Goal: Transaction & Acquisition: Purchase product/service

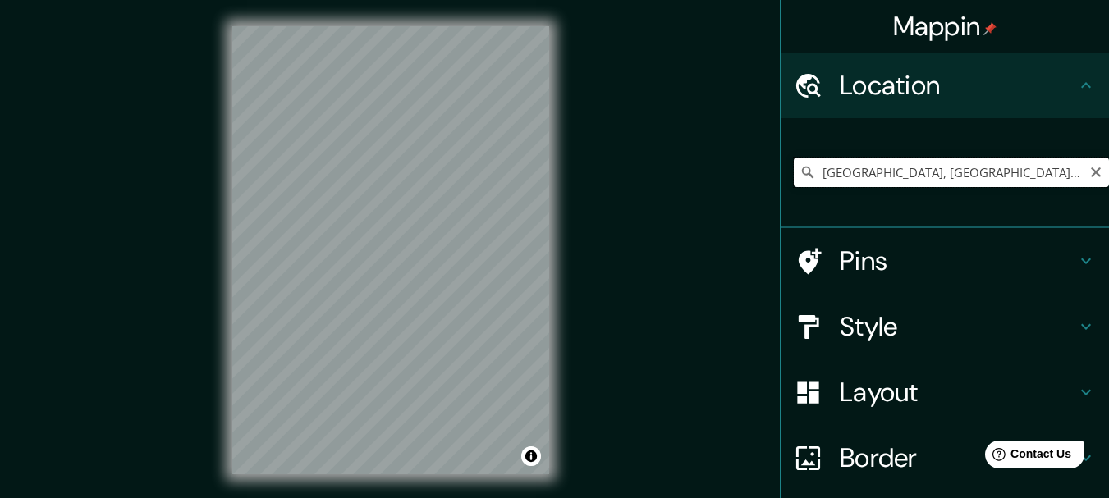
click at [843, 178] on input "Panamá, Provincia de Panamá, Panamá" at bounding box center [950, 173] width 315 height 30
click at [855, 178] on input "Panamá, Provincia de Panamá, Panamá" at bounding box center [950, 173] width 315 height 30
paste input "Centro Comercial Dos Rios"
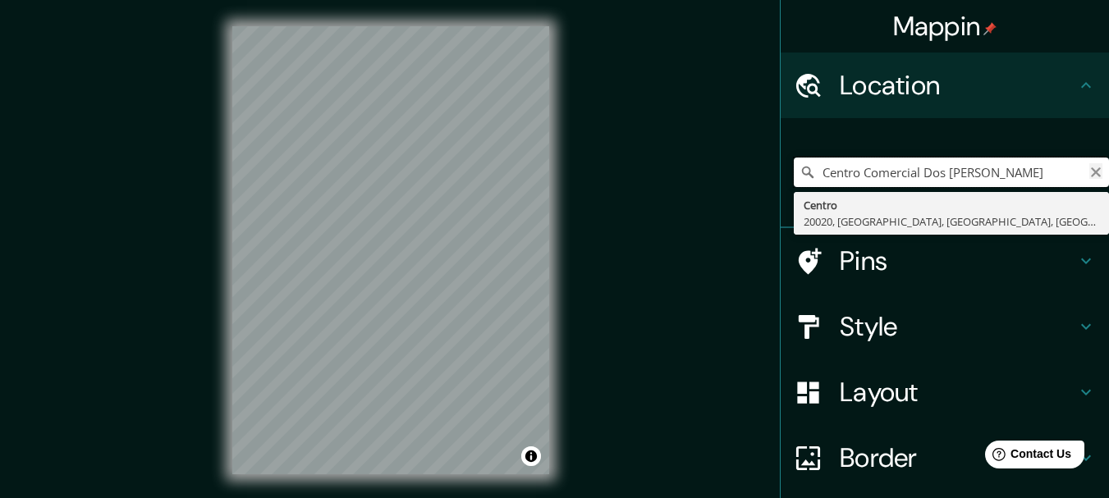
type input "Centro Comercial Dos Rios"
click at [1089, 171] on icon "Clear" at bounding box center [1095, 172] width 13 height 13
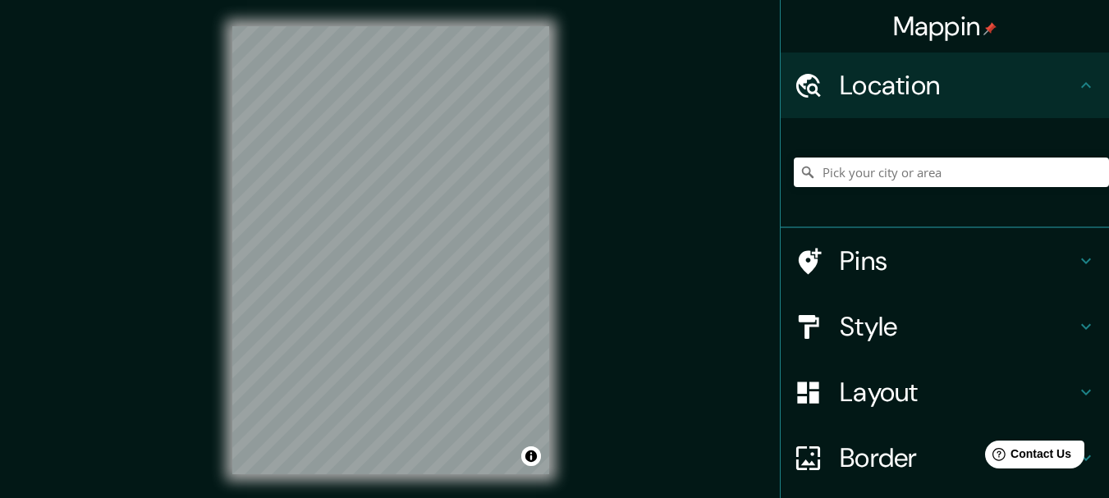
click at [197, 176] on div "Mappin Location Centro 20020, Río de Janeiro, Río de Janeiro, Brasil Pins Style…" at bounding box center [554, 263] width 1109 height 527
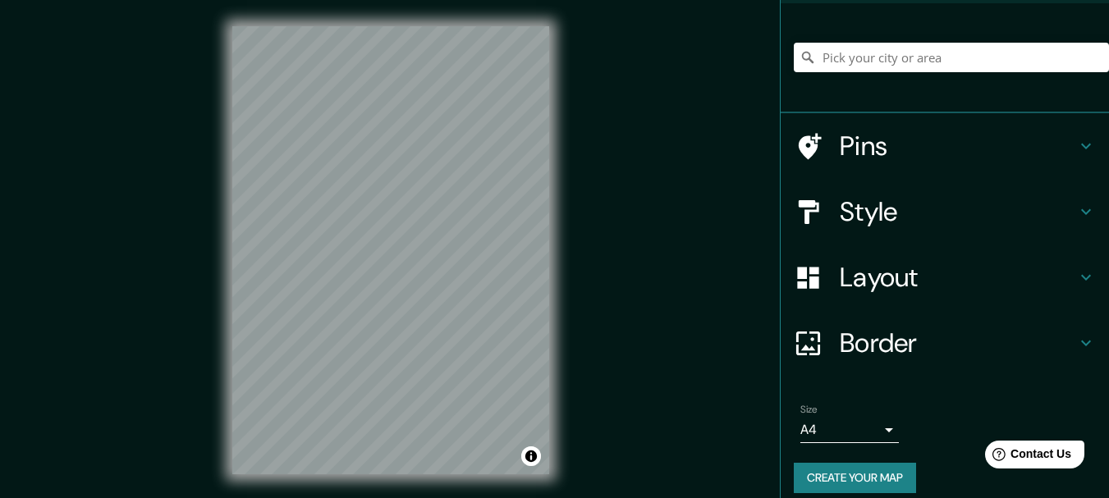
scroll to position [130, 0]
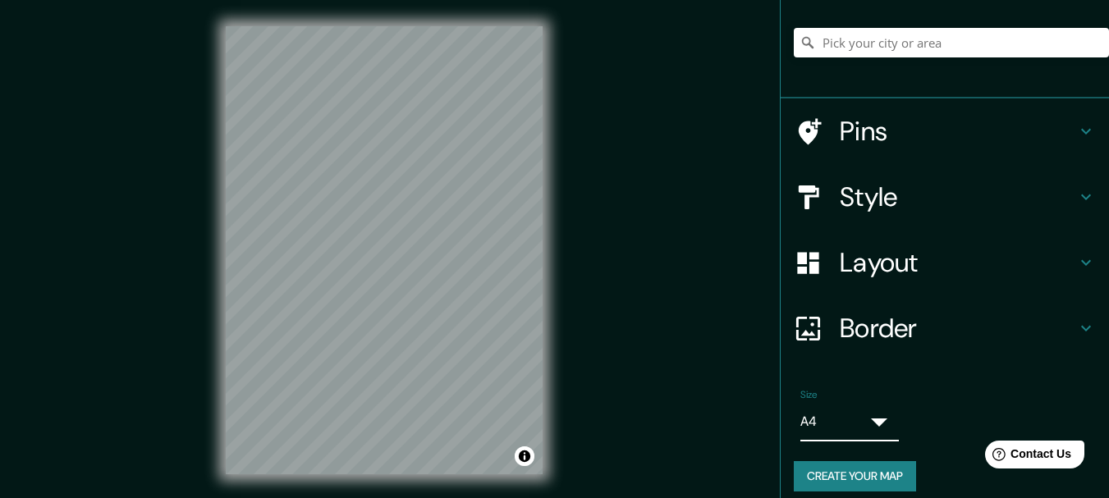
click at [861, 410] on body "Mappin Location Centro 20020, Río de Janeiro, Río de Janeiro, Brasil Pins Style…" at bounding box center [554, 249] width 1109 height 498
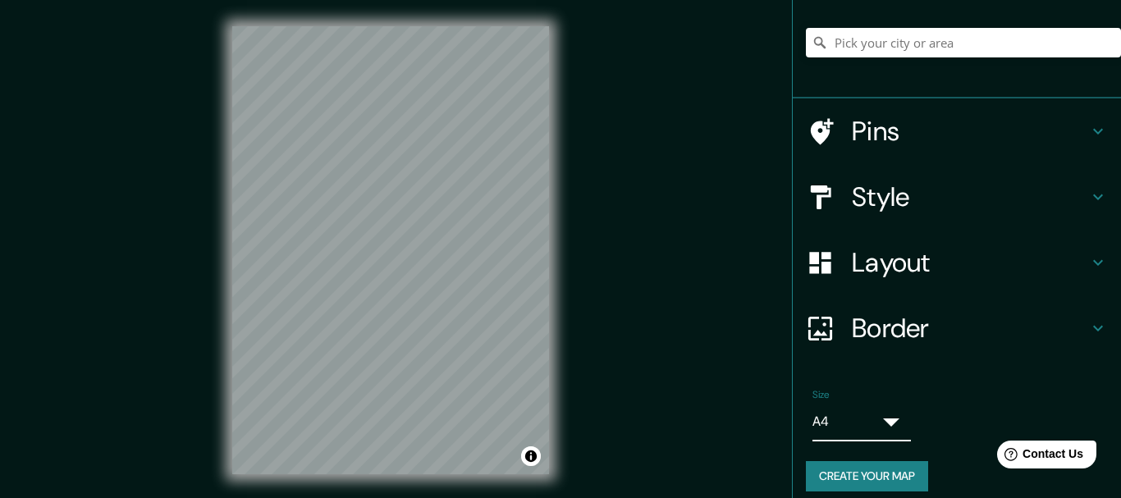
click at [861, 419] on body "Mappin Location Centro 20020, Río de Janeiro, Río de Janeiro, Brasil Pins Style…" at bounding box center [560, 249] width 1121 height 498
click at [855, 416] on body "Mappin Location Centro 20020, Río de Janeiro, Río de Janeiro, Brasil Pins Style…" at bounding box center [560, 249] width 1121 height 498
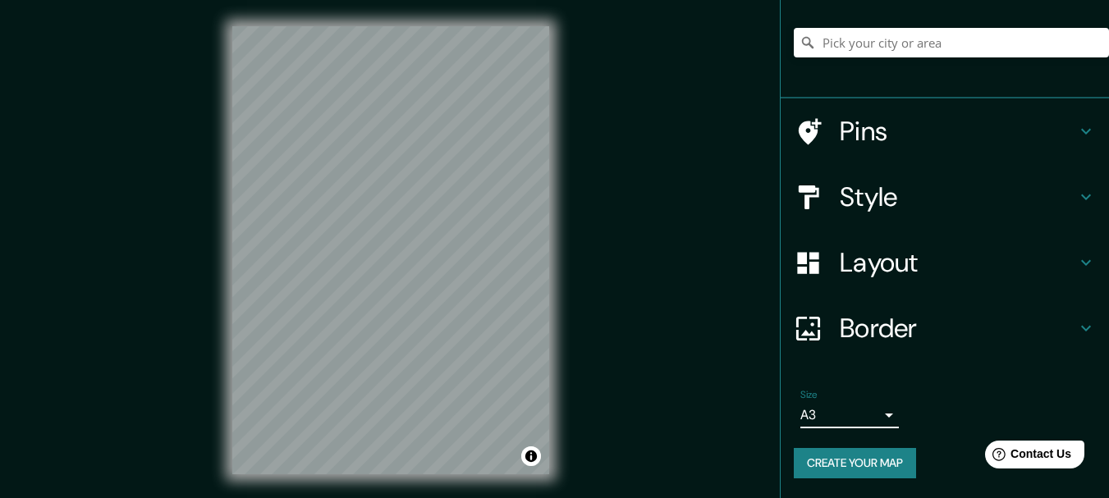
click at [1076, 194] on icon at bounding box center [1086, 197] width 20 height 20
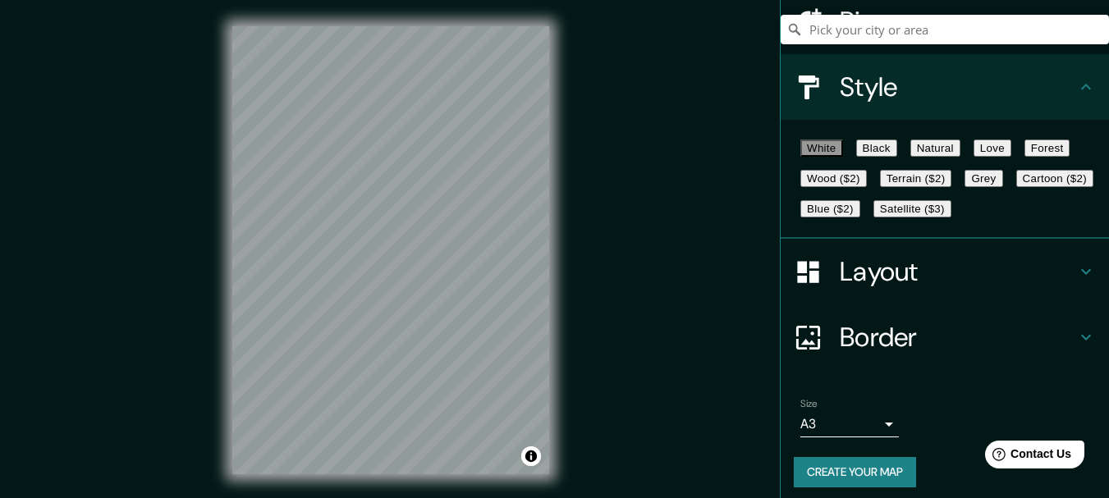
click at [897, 157] on button "Black" at bounding box center [876, 147] width 41 height 17
click at [960, 151] on button "Natural" at bounding box center [935, 147] width 50 height 17
click at [1011, 151] on button "Love" at bounding box center [992, 147] width 38 height 17
click at [1024, 157] on button "Forest" at bounding box center [1047, 147] width 46 height 17
click at [867, 187] on button "Wood ($2)" at bounding box center [833, 178] width 66 height 17
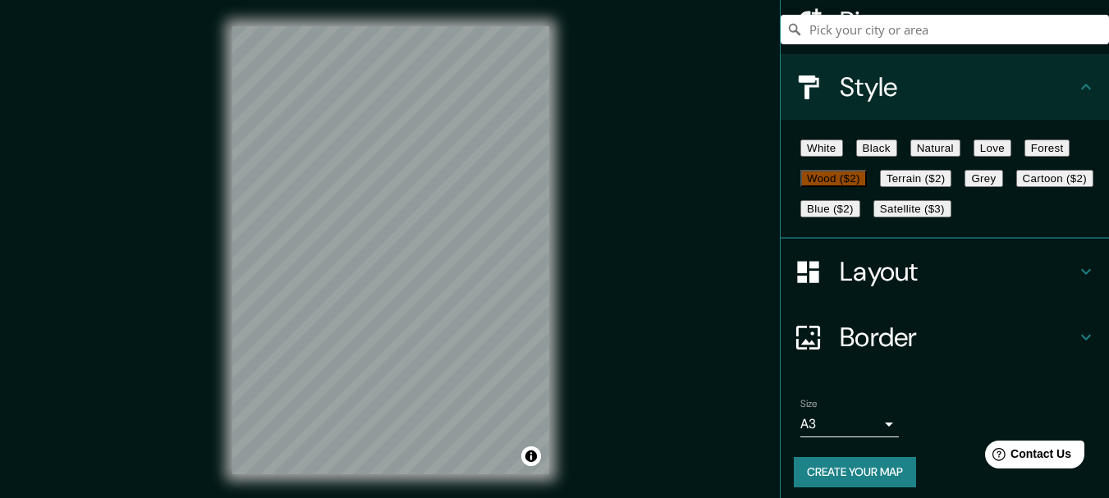
click at [964, 187] on button "Grey" at bounding box center [983, 178] width 38 height 17
click at [1016, 187] on button "Cartoon ($2)" at bounding box center [1054, 178] width 77 height 17
click at [873, 217] on button "Satellite ($3)" at bounding box center [912, 208] width 78 height 17
click at [860, 217] on button "Blue ($2)" at bounding box center [830, 208] width 60 height 17
click at [1016, 187] on button "Cartoon ($2)" at bounding box center [1054, 178] width 77 height 17
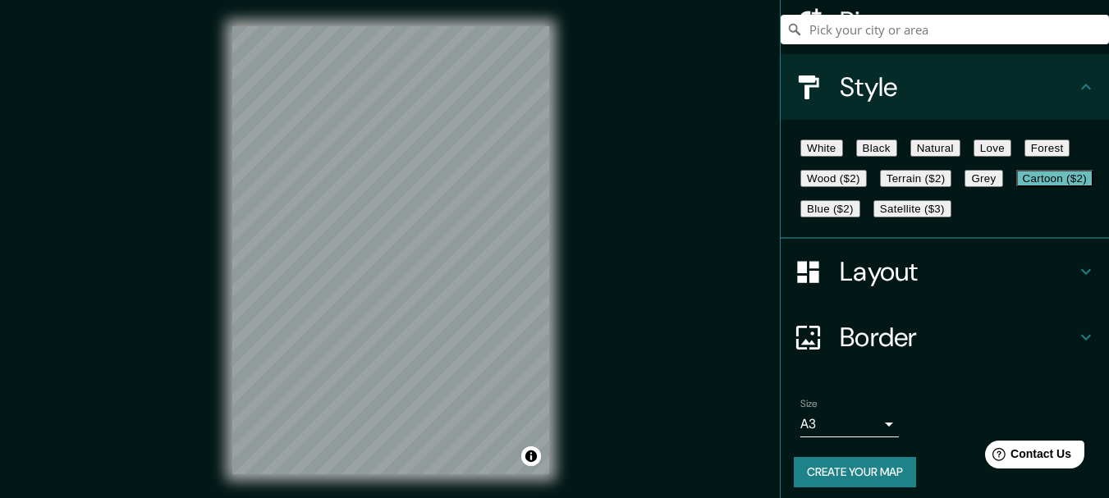
click at [826, 152] on button "White" at bounding box center [821, 147] width 43 height 17
click at [891, 157] on button "Black" at bounding box center [876, 147] width 41 height 17
click at [960, 150] on button "Natural" at bounding box center [935, 147] width 50 height 17
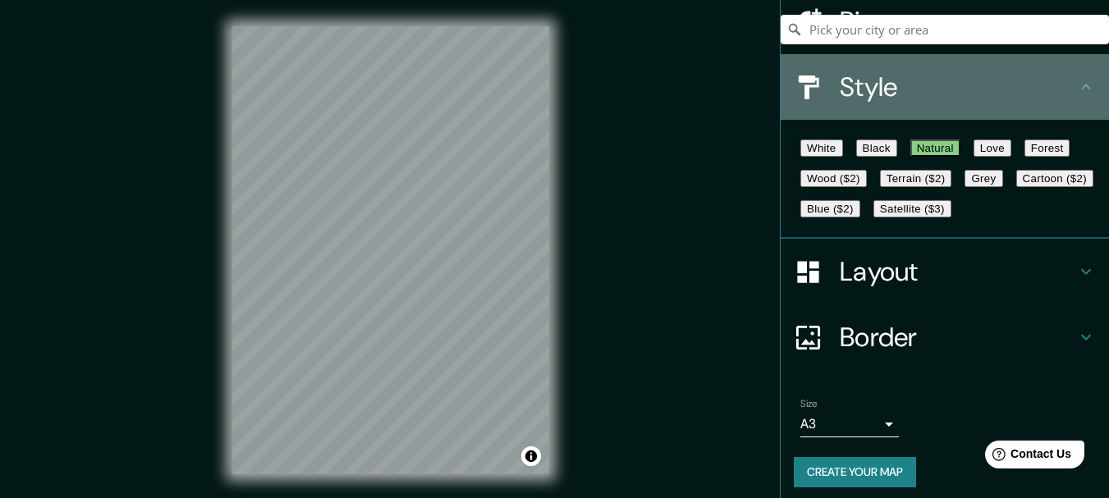
click at [1076, 92] on icon at bounding box center [1086, 87] width 20 height 20
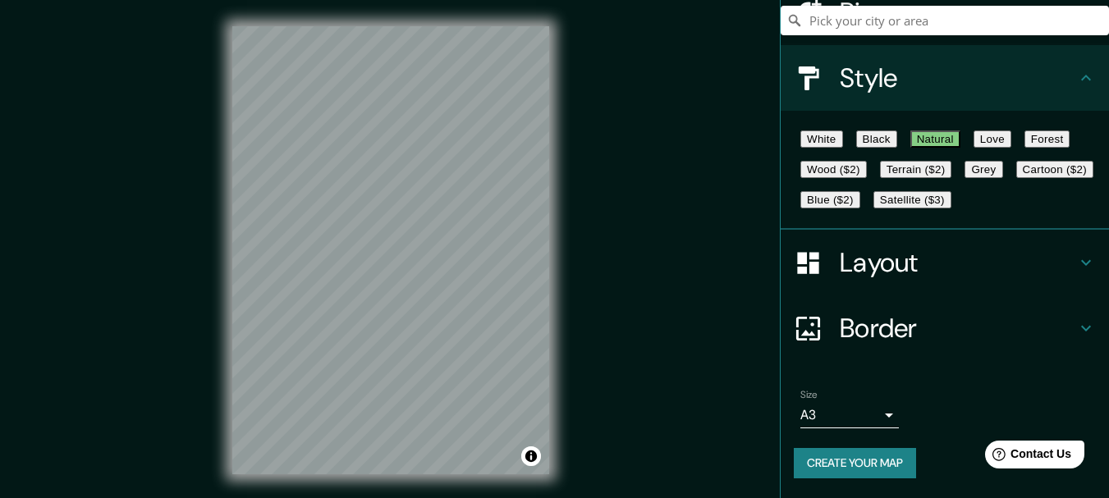
scroll to position [222, 0]
click at [936, 319] on h4 "Border" at bounding box center [957, 328] width 236 height 33
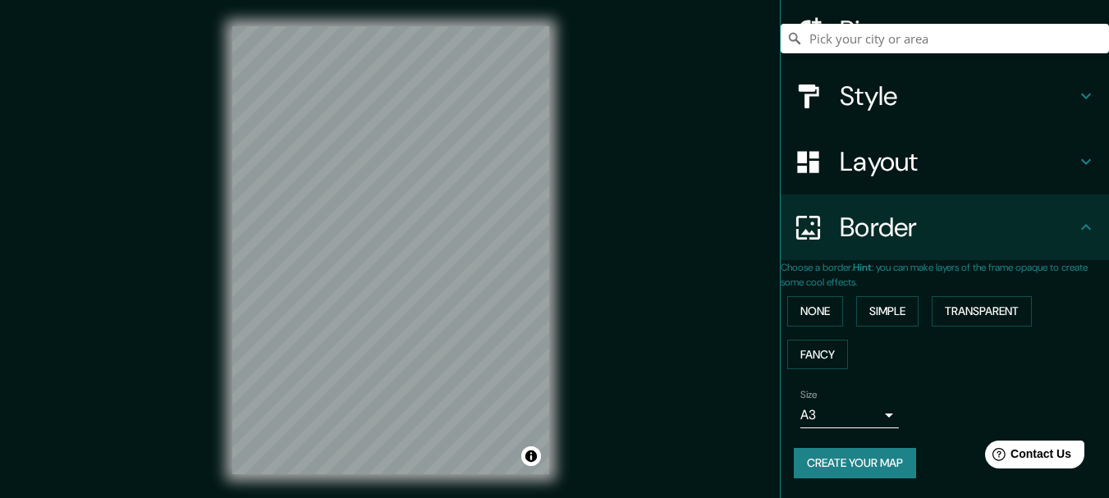
scroll to position [137, 0]
click at [838, 296] on button "None" at bounding box center [815, 311] width 56 height 30
click at [921, 211] on h4 "Border" at bounding box center [957, 227] width 236 height 33
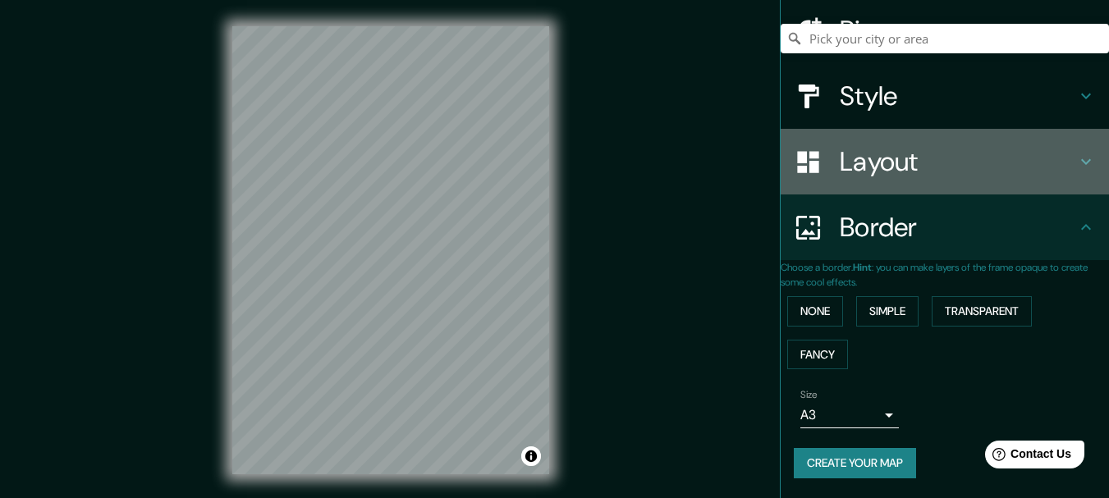
click at [1078, 153] on icon at bounding box center [1086, 162] width 20 height 20
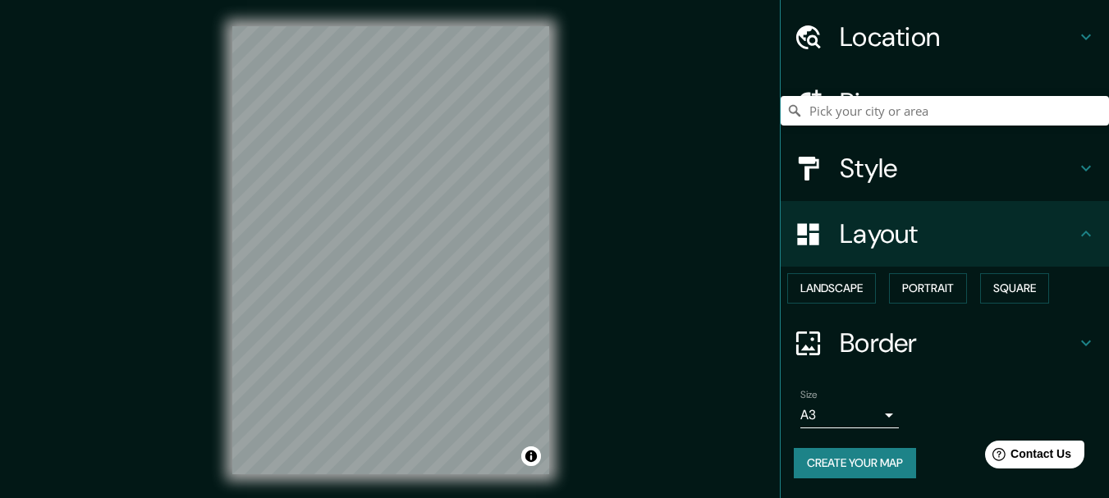
scroll to position [92, 0]
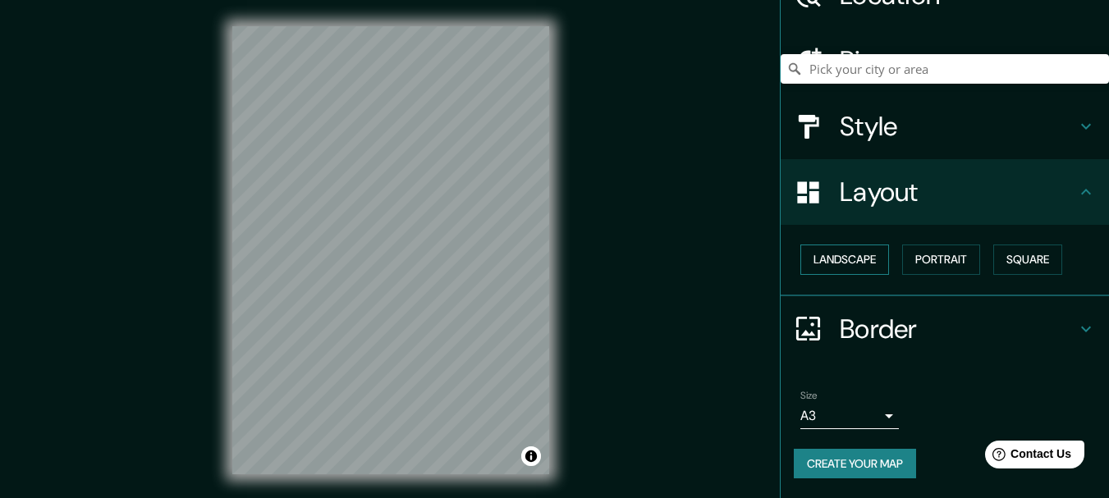
click at [859, 258] on button "Landscape" at bounding box center [844, 260] width 89 height 30
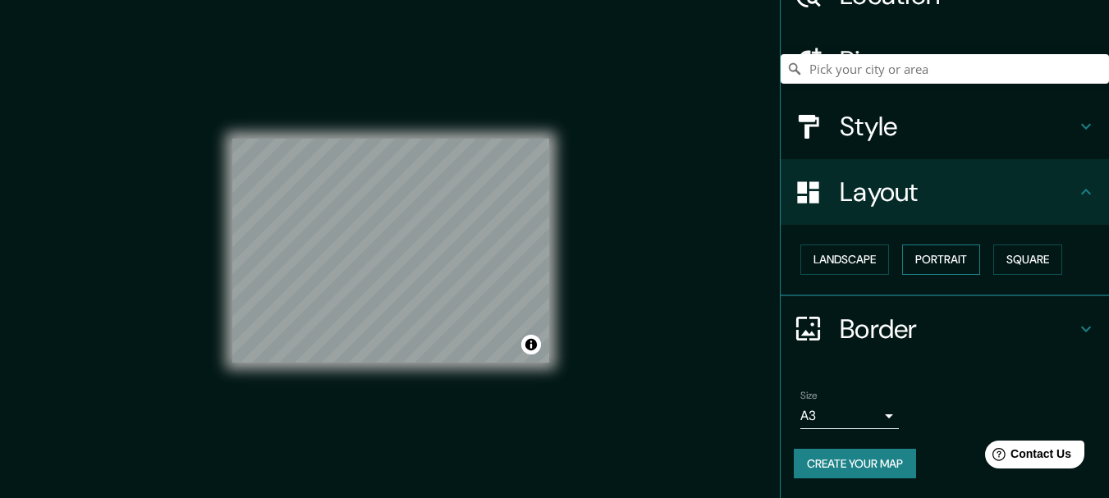
click at [933, 262] on button "Portrait" at bounding box center [941, 260] width 78 height 30
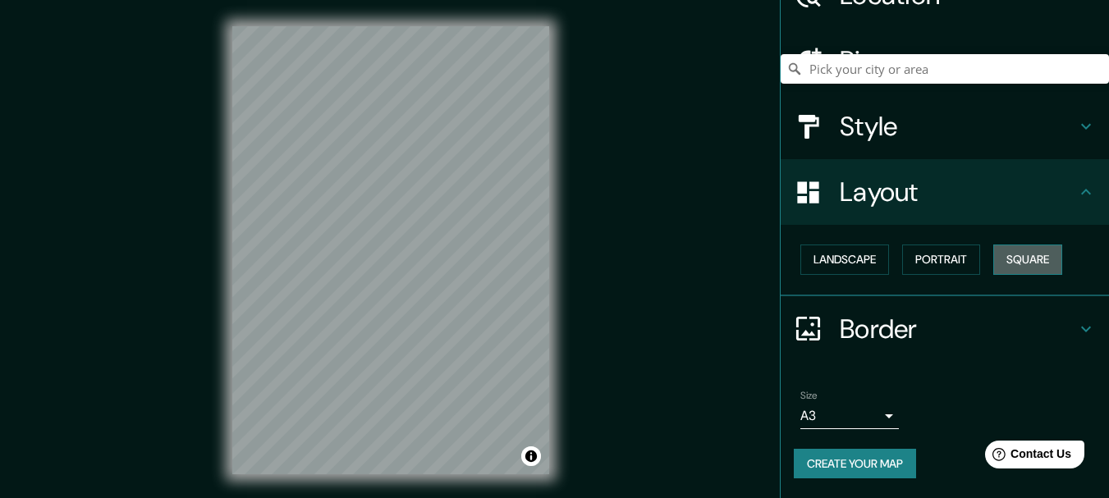
click at [1029, 254] on button "Square" at bounding box center [1027, 260] width 69 height 30
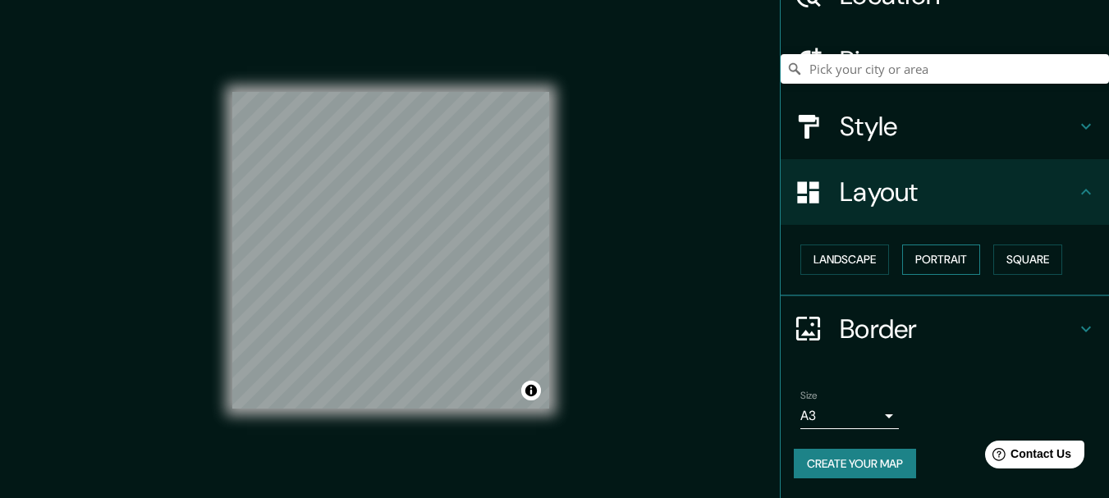
click at [967, 254] on button "Portrait" at bounding box center [941, 260] width 78 height 30
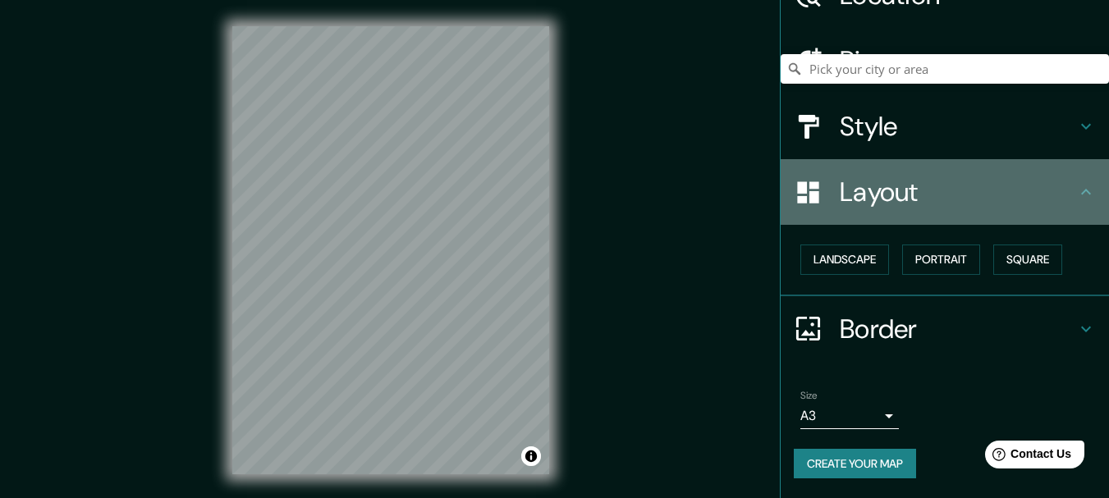
click at [1081, 194] on icon at bounding box center [1086, 192] width 10 height 6
click at [1076, 193] on icon at bounding box center [1086, 192] width 20 height 20
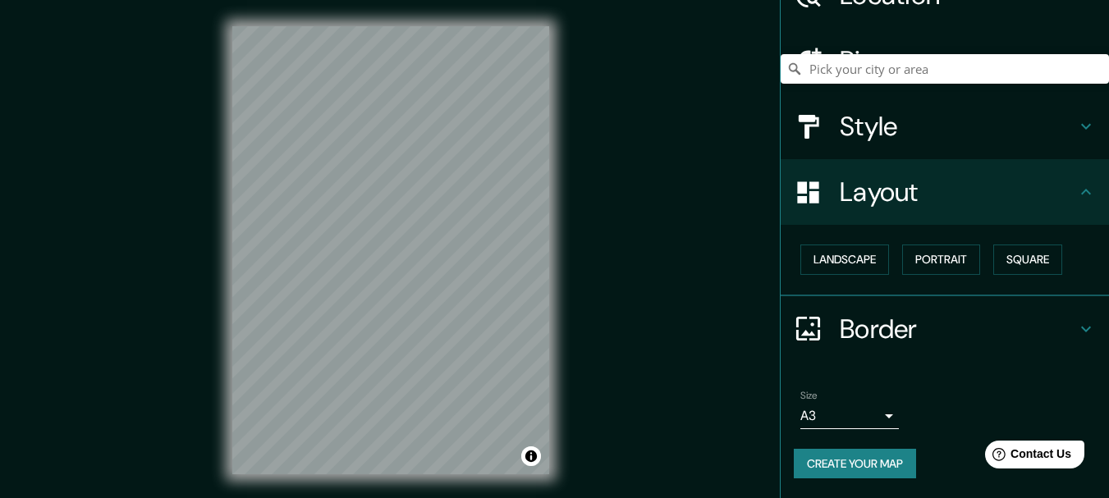
scroll to position [0, 0]
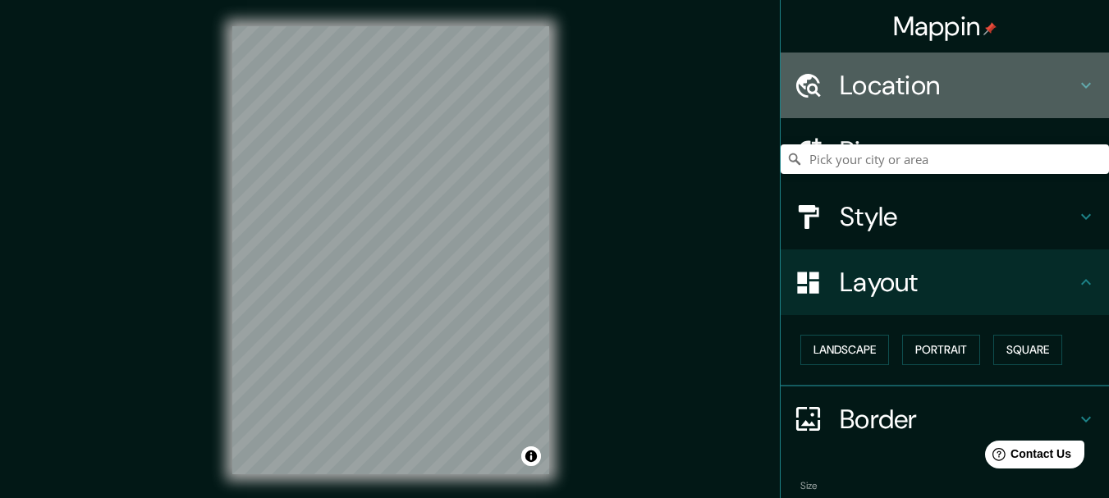
click at [1076, 77] on icon at bounding box center [1086, 85] width 20 height 20
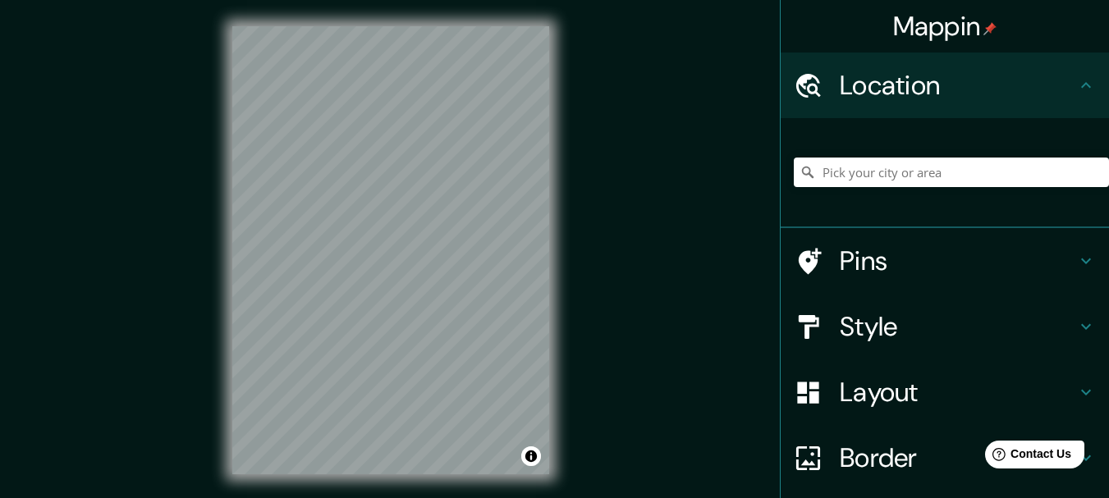
click at [1076, 77] on icon at bounding box center [1086, 85] width 20 height 20
click at [866, 260] on h4 "Pins" at bounding box center [957, 261] width 236 height 33
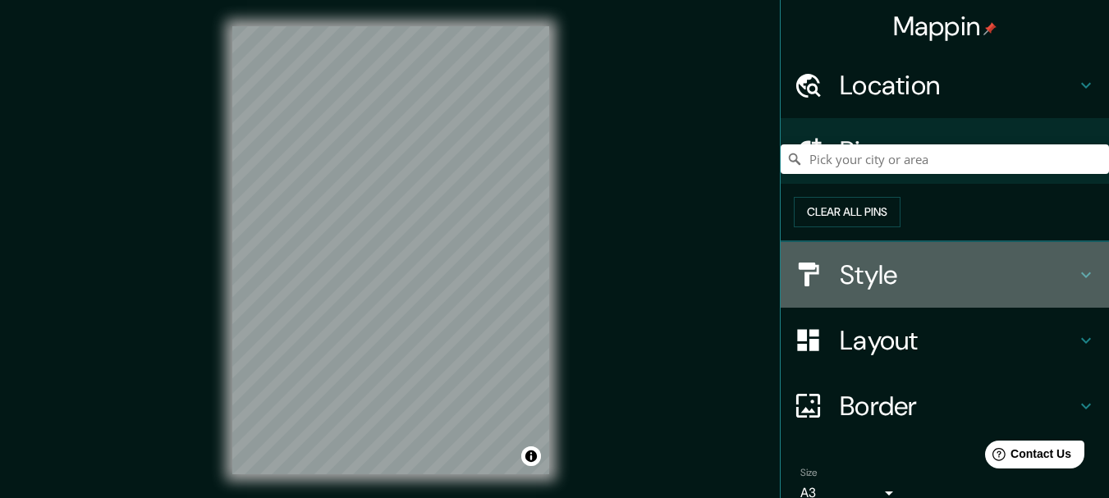
click at [870, 291] on h4 "Style" at bounding box center [957, 274] width 236 height 33
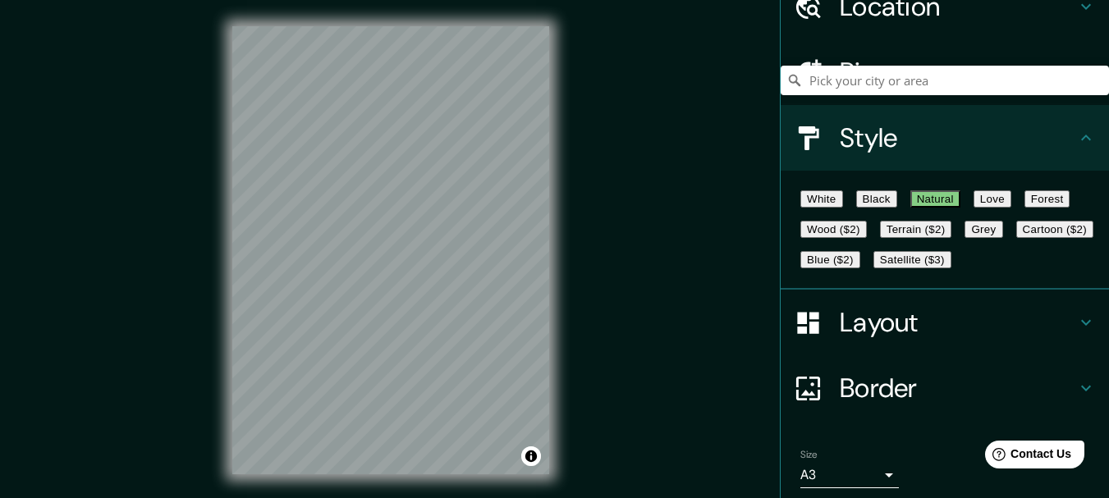
scroll to position [109, 0]
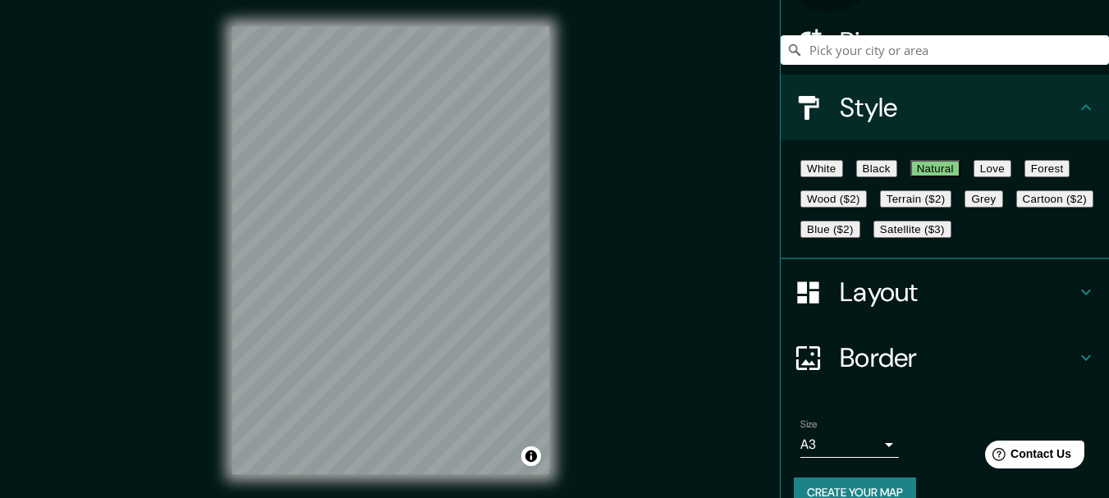
click at [836, 177] on button "White" at bounding box center [821, 168] width 43 height 17
click at [884, 177] on button "Black" at bounding box center [876, 168] width 41 height 17
click at [960, 177] on button "Natural" at bounding box center [935, 168] width 50 height 17
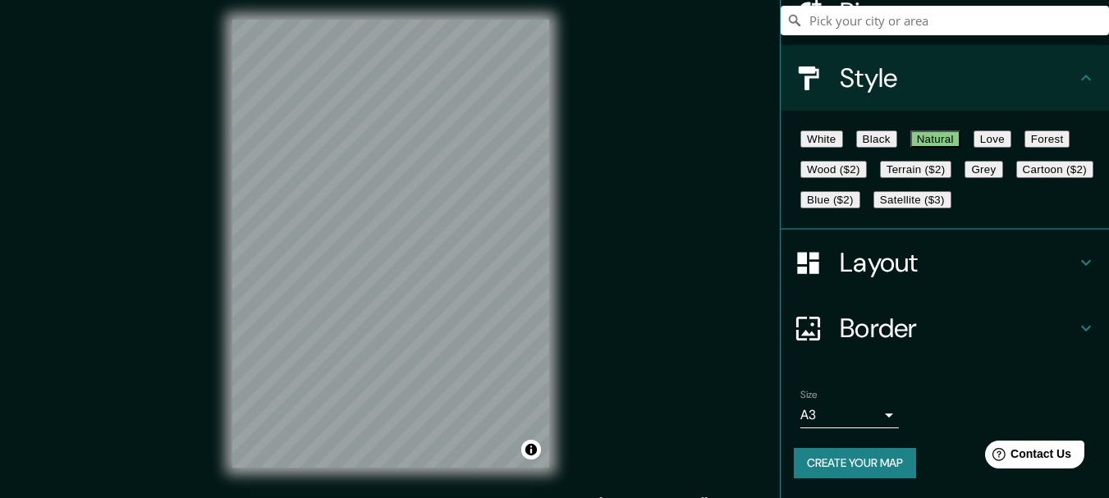
scroll to position [0, 0]
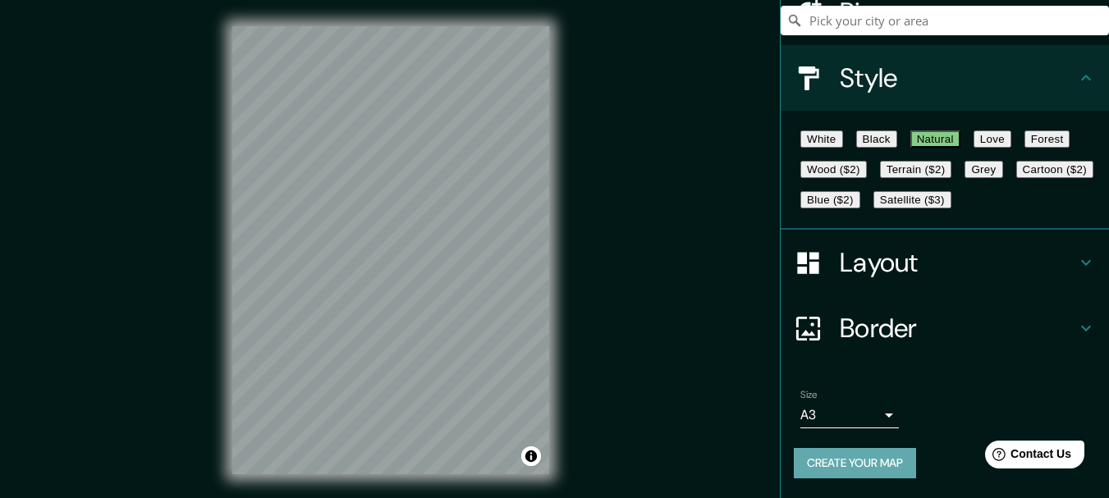
click at [875, 458] on button "Create your map" at bounding box center [854, 463] width 122 height 30
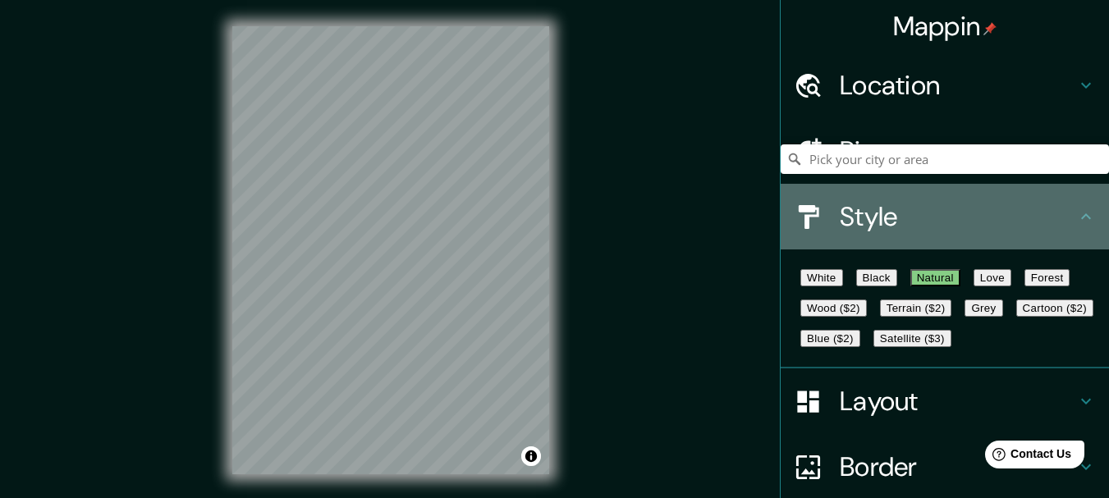
click at [1076, 222] on icon at bounding box center [1086, 217] width 20 height 20
click at [1081, 219] on icon at bounding box center [1086, 216] width 10 height 6
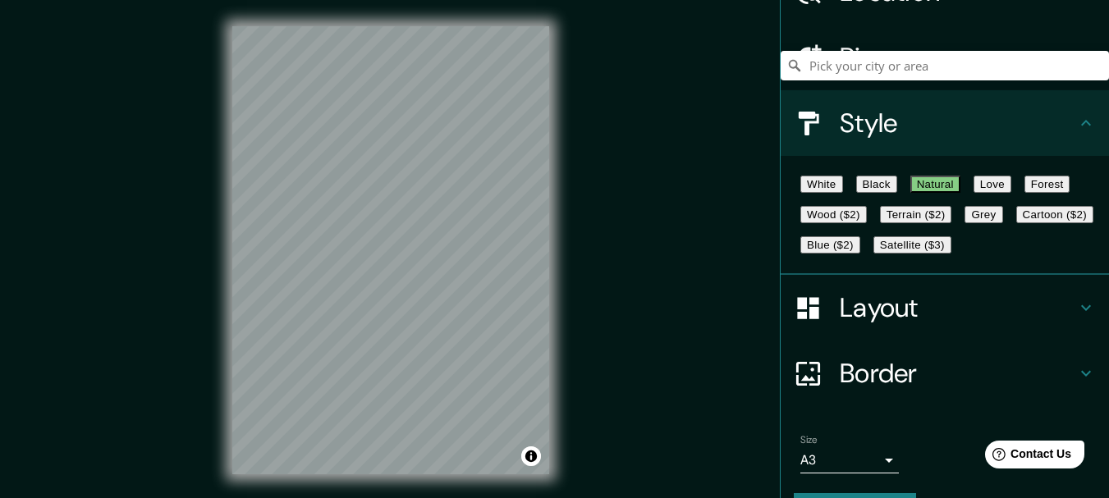
scroll to position [219, 0]
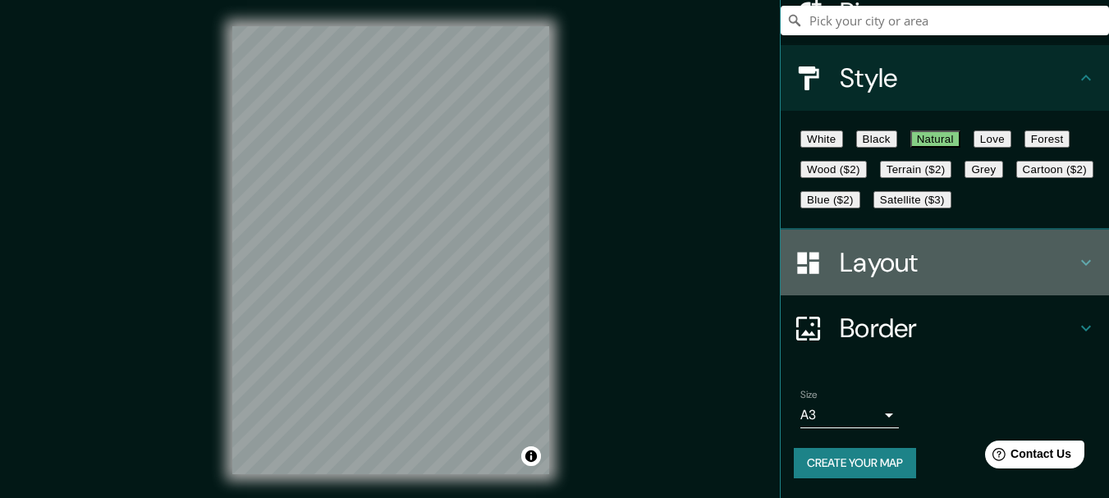
click at [1040, 263] on h4 "Layout" at bounding box center [957, 262] width 236 height 33
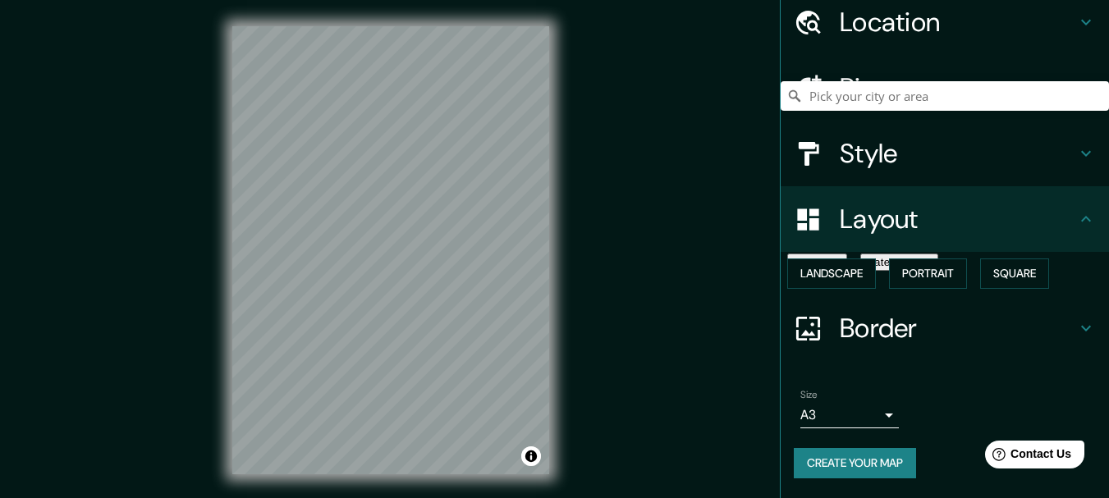
scroll to position [92, 0]
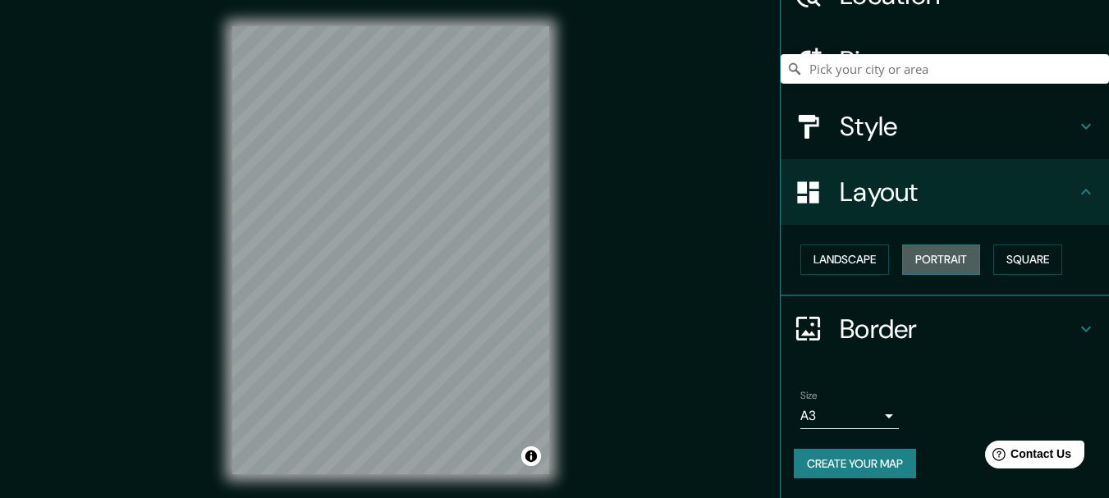
click at [913, 267] on button "Portrait" at bounding box center [941, 260] width 78 height 30
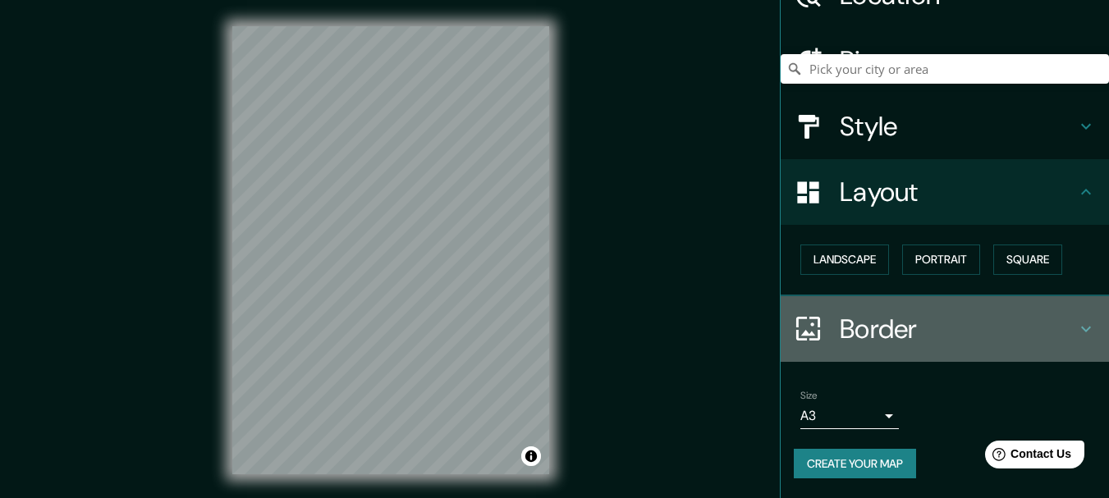
click at [869, 327] on h4 "Border" at bounding box center [957, 329] width 236 height 33
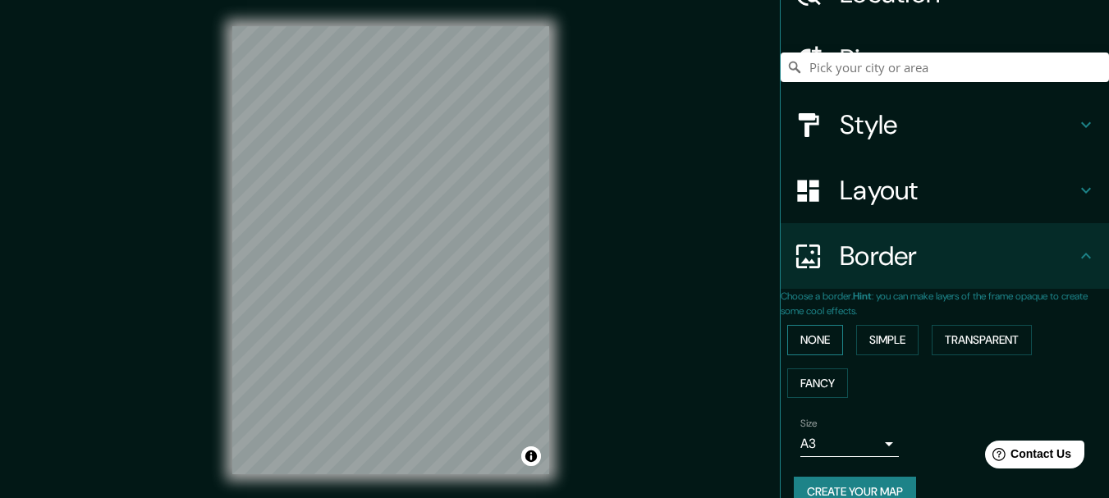
click at [821, 345] on button "None" at bounding box center [815, 340] width 56 height 30
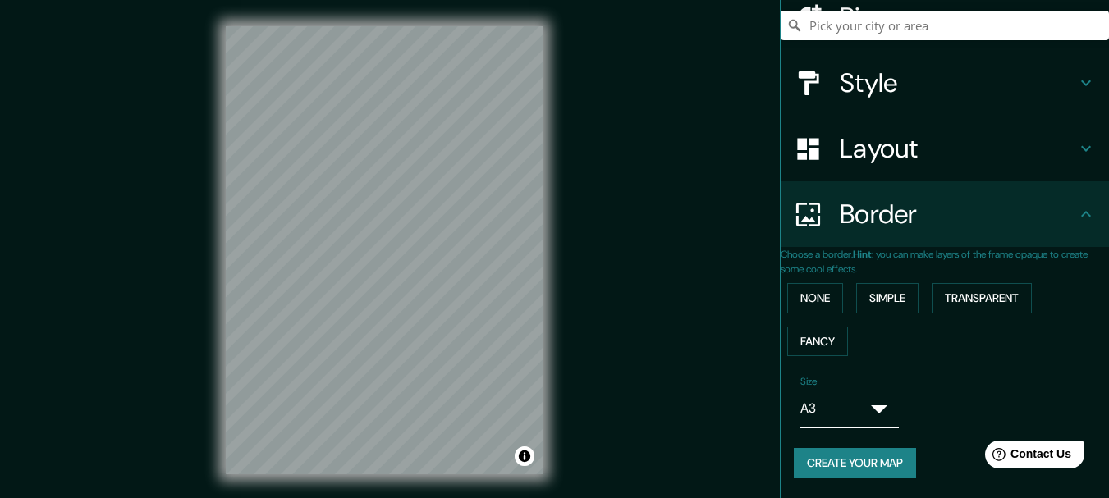
click at [848, 418] on body "Mappin Location Centro 20020, Río de Janeiro, Río de Janeiro, Brasil Pins Style…" at bounding box center [554, 249] width 1109 height 498
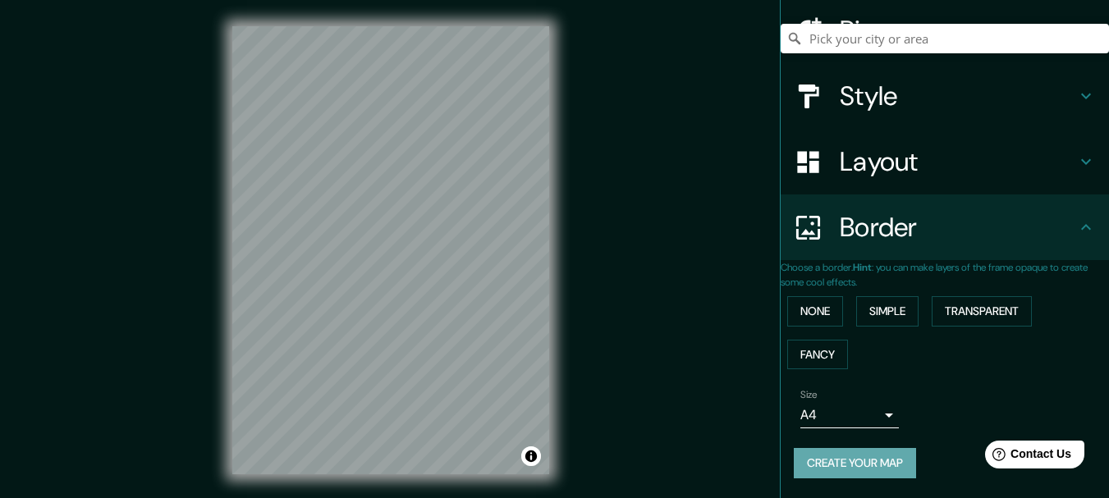
click at [828, 465] on button "Create your map" at bounding box center [854, 463] width 122 height 30
click at [872, 460] on button "Create your map" at bounding box center [854, 463] width 122 height 30
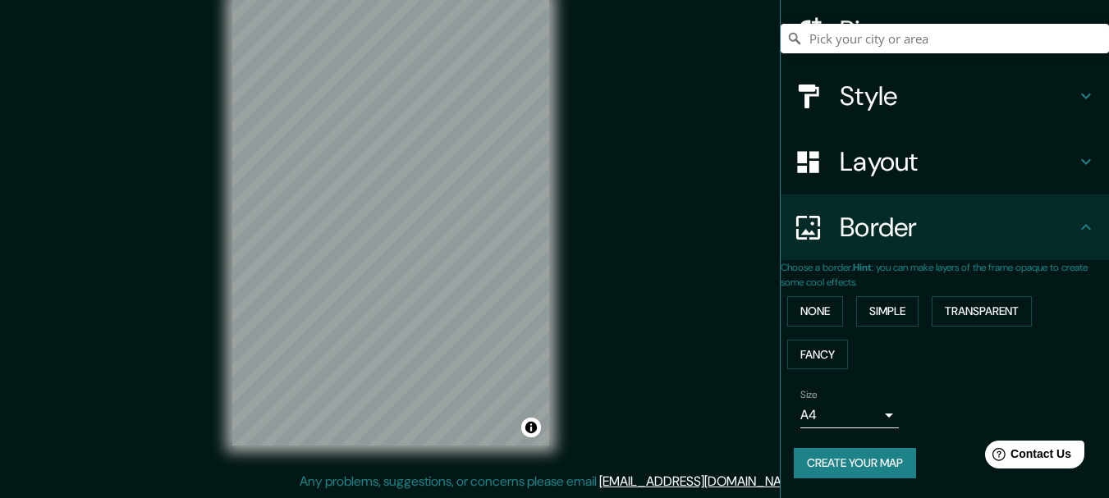
click at [856, 91] on h4 "Style" at bounding box center [957, 96] width 236 height 33
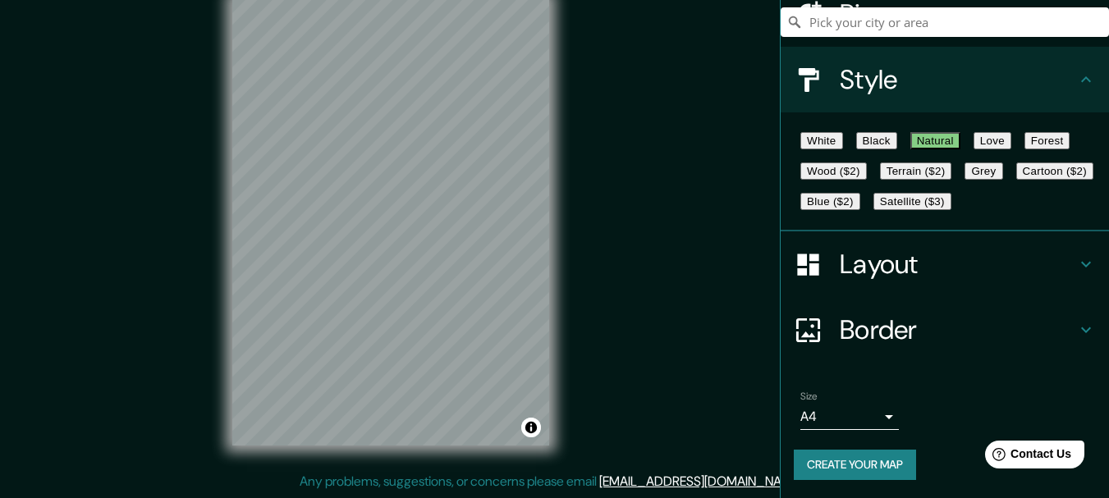
click at [821, 149] on button "White" at bounding box center [821, 140] width 43 height 17
click at [944, 149] on button "Natural" at bounding box center [935, 140] width 50 height 17
click at [843, 149] on button "White" at bounding box center [821, 140] width 43 height 17
click at [886, 90] on h4 "Style" at bounding box center [957, 79] width 236 height 33
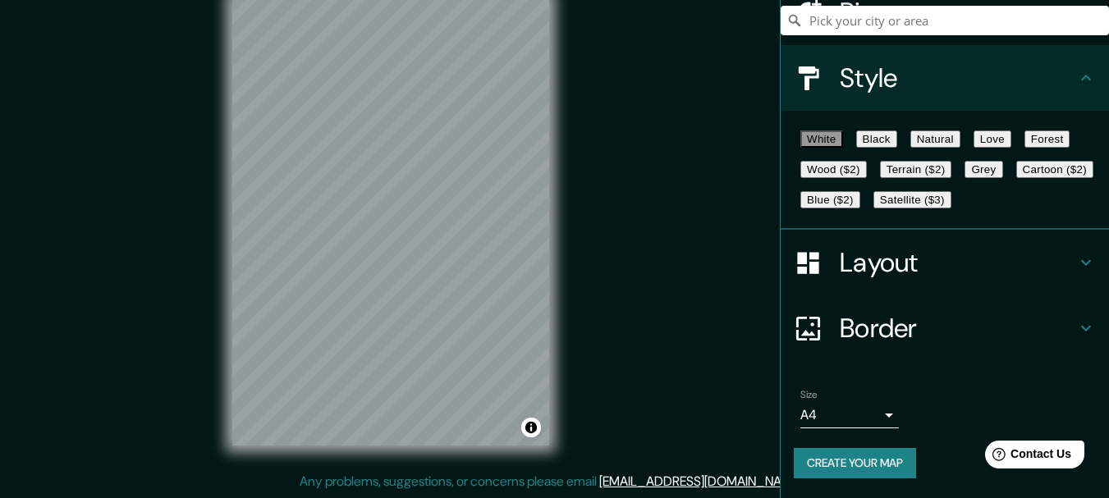
scroll to position [222, 0]
click at [844, 460] on button "Create your map" at bounding box center [854, 463] width 122 height 30
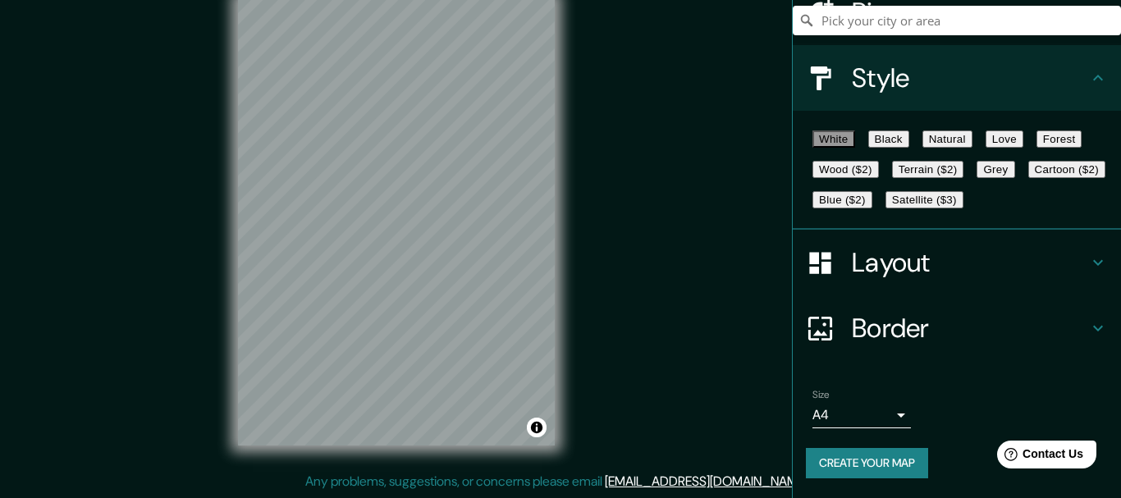
click at [864, 405] on body "Mappin Location Centro 20020, Río de Janeiro, Río de Janeiro, Brasil Pins Style…" at bounding box center [560, 220] width 1121 height 498
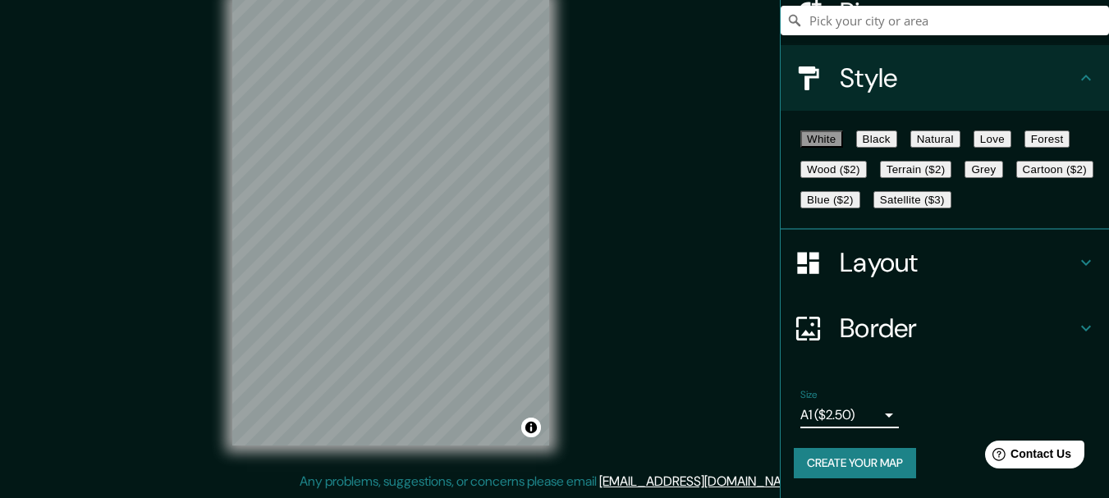
click at [850, 459] on button "Create your map" at bounding box center [854, 463] width 122 height 30
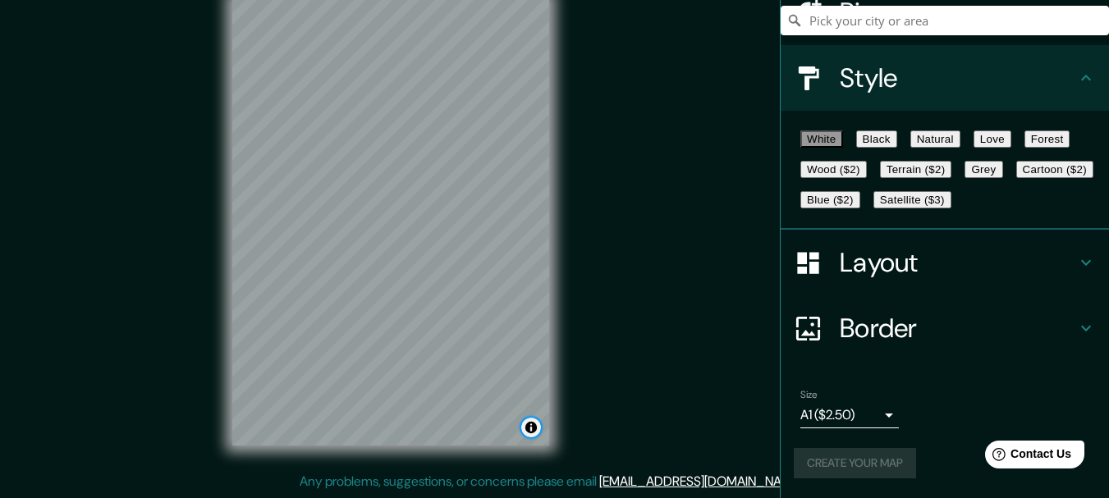
click at [529, 430] on button "Toggle attribution" at bounding box center [531, 428] width 20 height 20
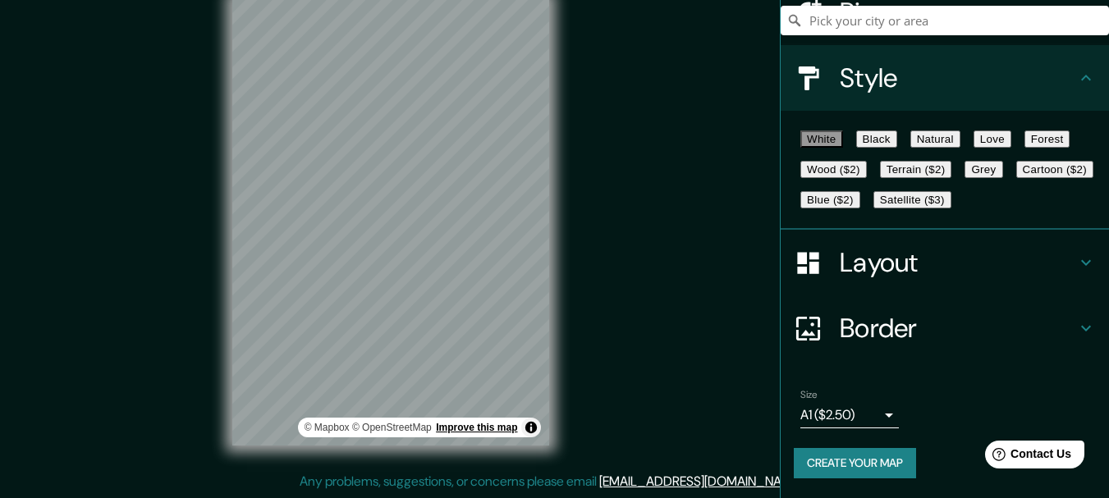
click at [461, 426] on link "Improve this map" at bounding box center [476, 427] width 81 height 11
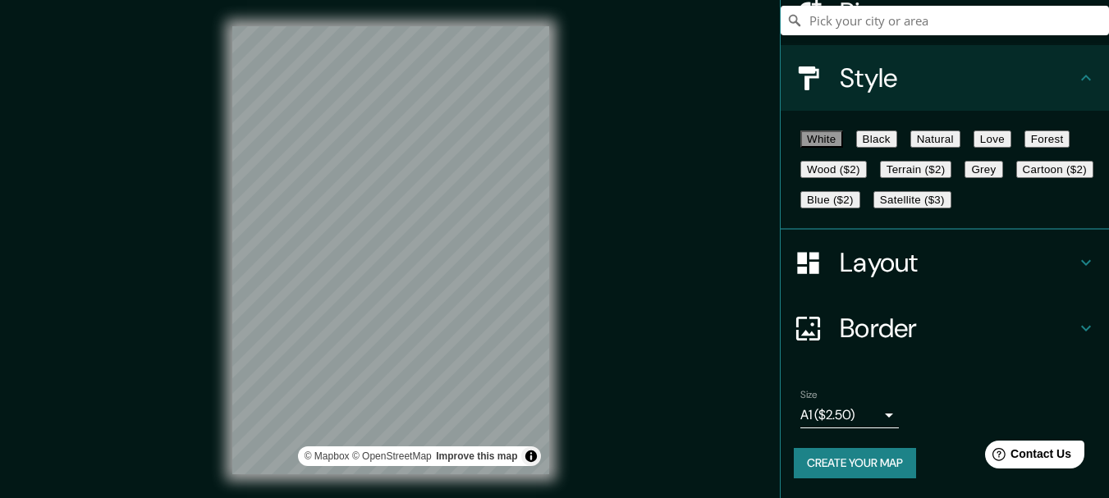
click at [574, 148] on div "© Mapbox © OpenStreetMap Improve this map" at bounding box center [390, 250] width 369 height 501
click at [894, 130] on button "Black" at bounding box center [876, 138] width 41 height 17
click at [960, 130] on button "Natural" at bounding box center [935, 138] width 50 height 17
click at [851, 464] on button "Create your map" at bounding box center [854, 463] width 122 height 30
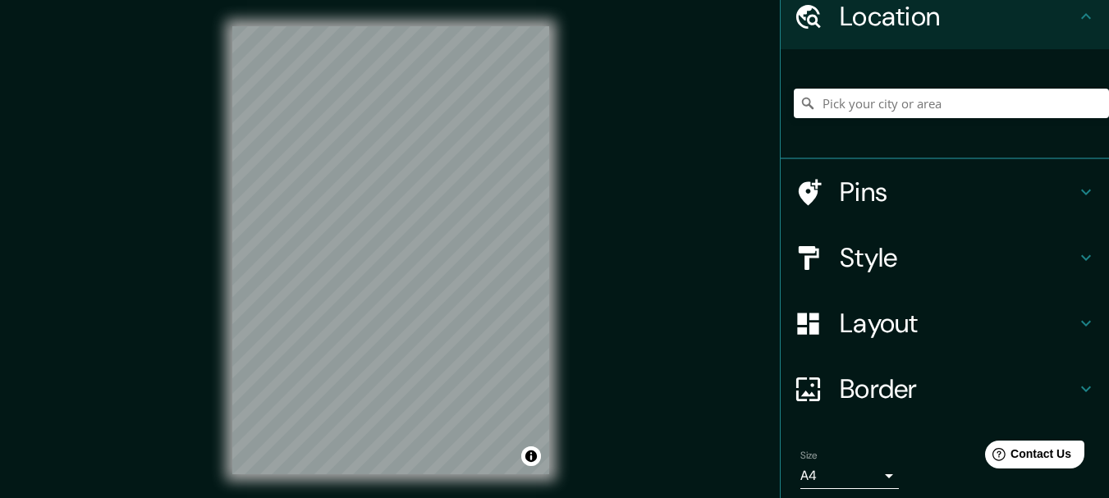
scroll to position [130, 0]
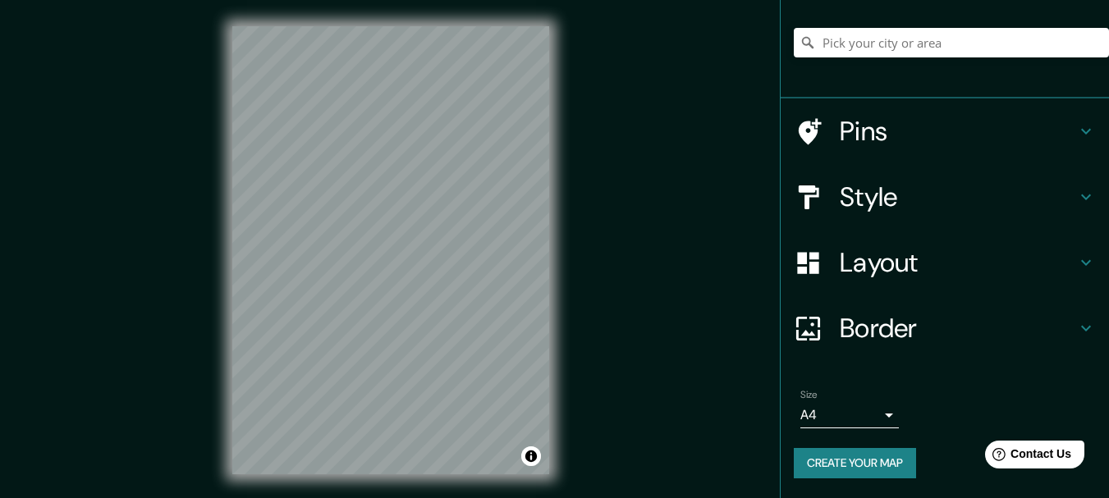
click at [841, 464] on button "Create your map" at bounding box center [854, 463] width 122 height 30
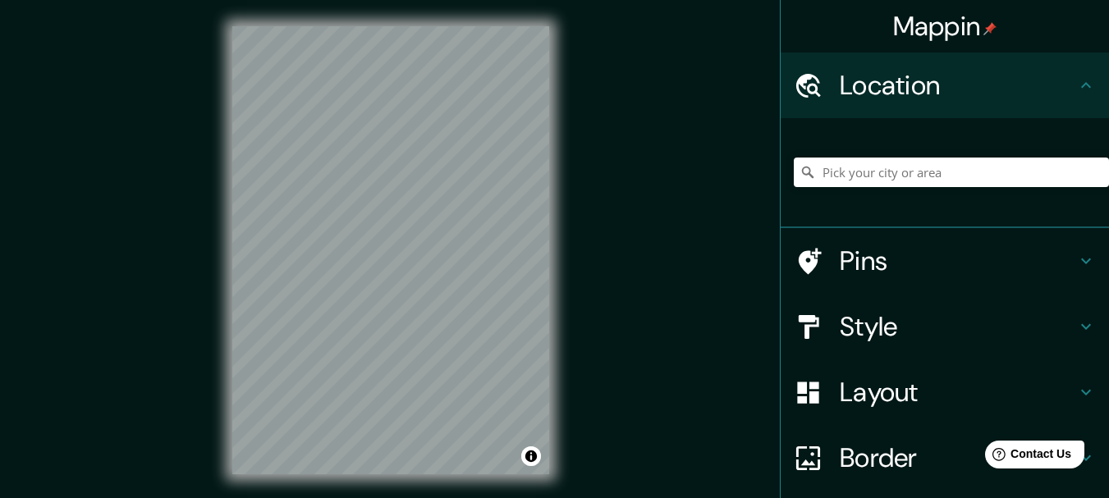
click at [546, 480] on div "© Mapbox © OpenStreetMap Improve this map" at bounding box center [390, 250] width 369 height 501
click at [596, 359] on div "Mappin Location Pins Style Layout Border Choose a border. Hint : you can make l…" at bounding box center [554, 263] width 1109 height 527
click at [182, 96] on div "Mappin Location Pins Style Layout Border Choose a border. Hint : you can make l…" at bounding box center [554, 263] width 1109 height 527
click at [223, 245] on div "© Mapbox © OpenStreetMap Improve this map" at bounding box center [390, 250] width 369 height 501
click at [514, 476] on div "© Mapbox © OpenStreetMap Improve this map" at bounding box center [390, 250] width 369 height 501
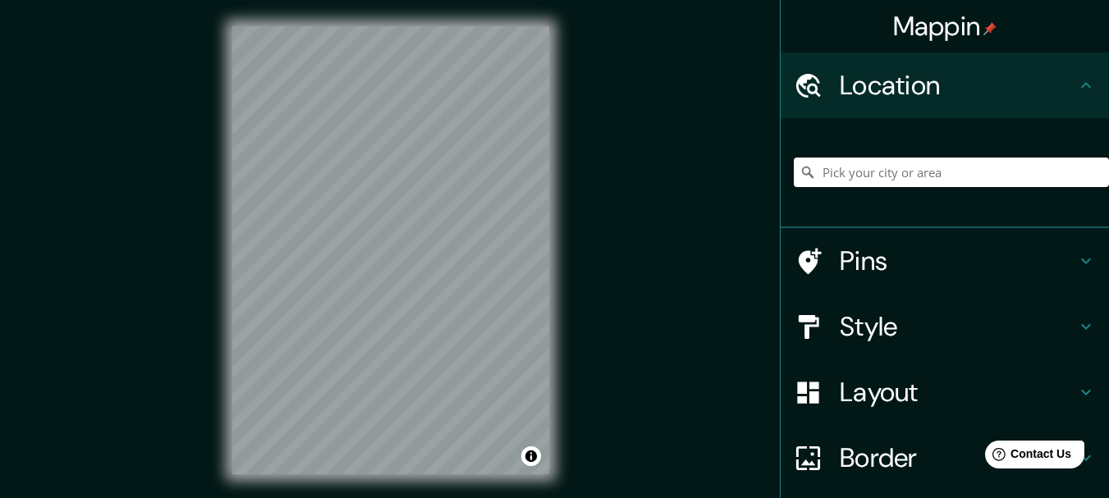
scroll to position [130, 0]
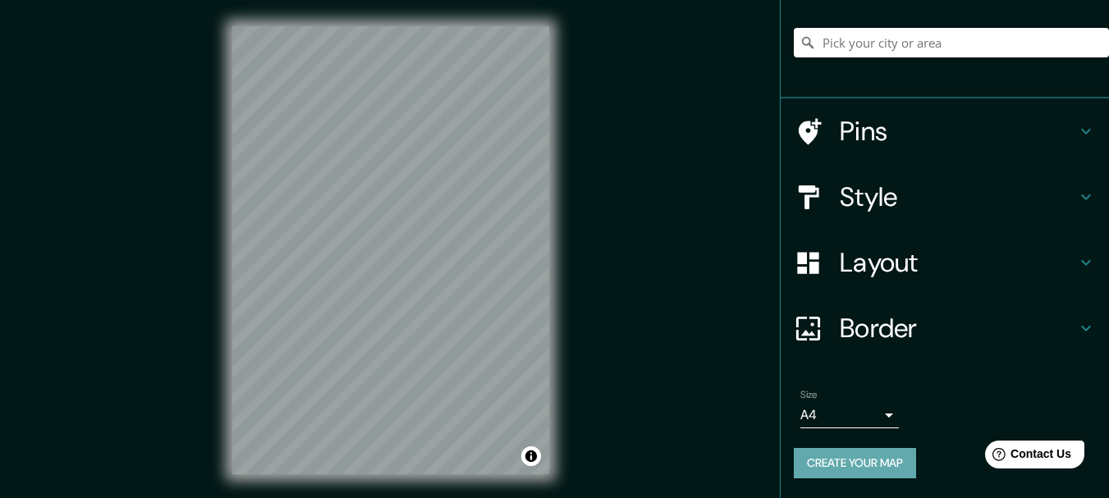
click at [844, 457] on button "Create your map" at bounding box center [854, 463] width 122 height 30
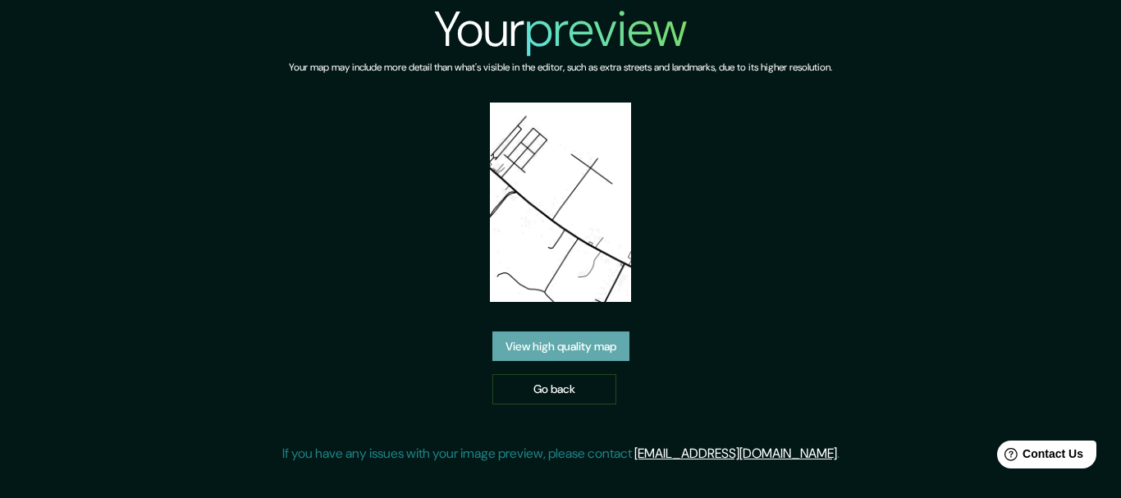
click at [569, 356] on link "View high quality map" at bounding box center [560, 347] width 137 height 30
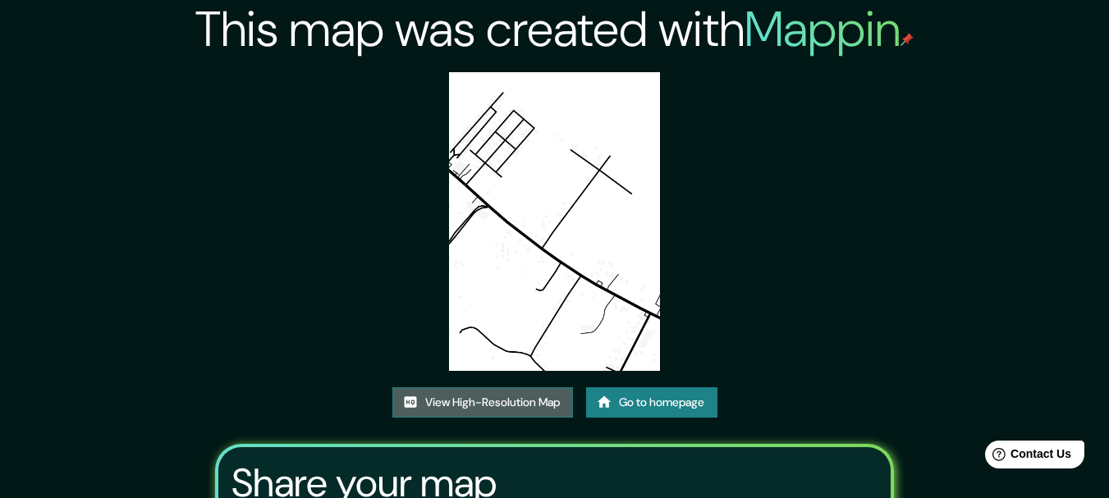
click at [489, 404] on link "View High-Resolution Map" at bounding box center [482, 402] width 181 height 30
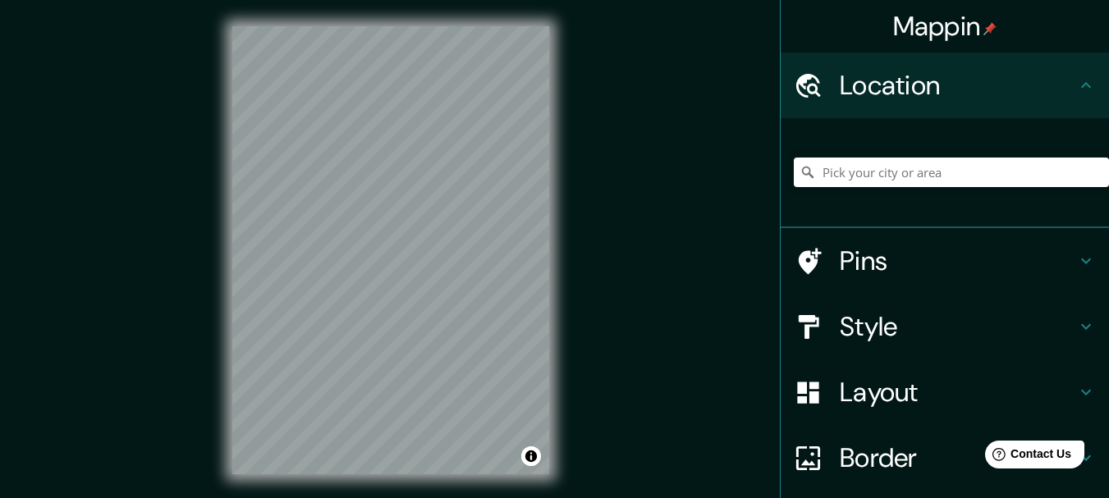
click at [775, 172] on div "Mappin Location Pins Style Layout Border Choose a border. Hint : you can make l…" at bounding box center [554, 263] width 1109 height 527
click at [191, 176] on div "Mappin Location Pins Style Layout Border Choose a border. Hint : you can make l…" at bounding box center [554, 263] width 1109 height 527
click at [601, 210] on div "Mappin Location Pins Style Layout Border Choose a border. Hint : you can make l…" at bounding box center [554, 263] width 1109 height 527
click at [133, 186] on div "Mappin Location Pins Style Layout Border Choose a border. Hint : you can make l…" at bounding box center [554, 263] width 1109 height 527
